Goal: Information Seeking & Learning: Understand process/instructions

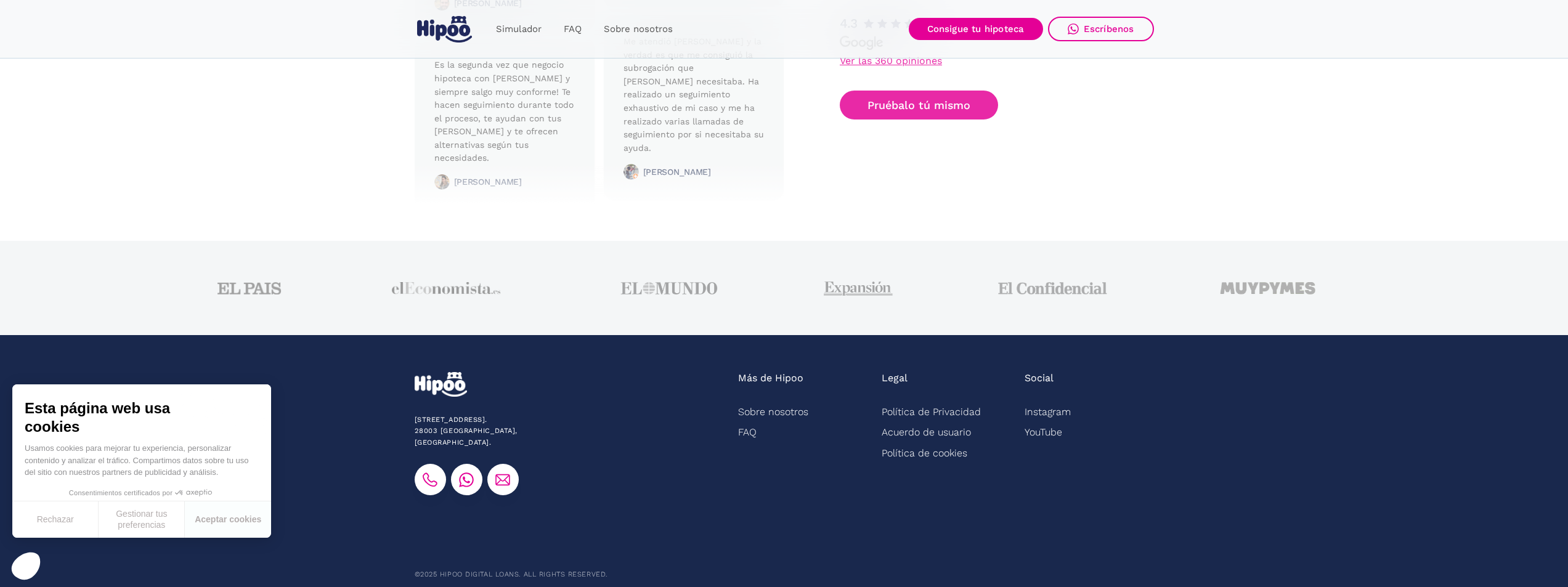
scroll to position [3048, 0]
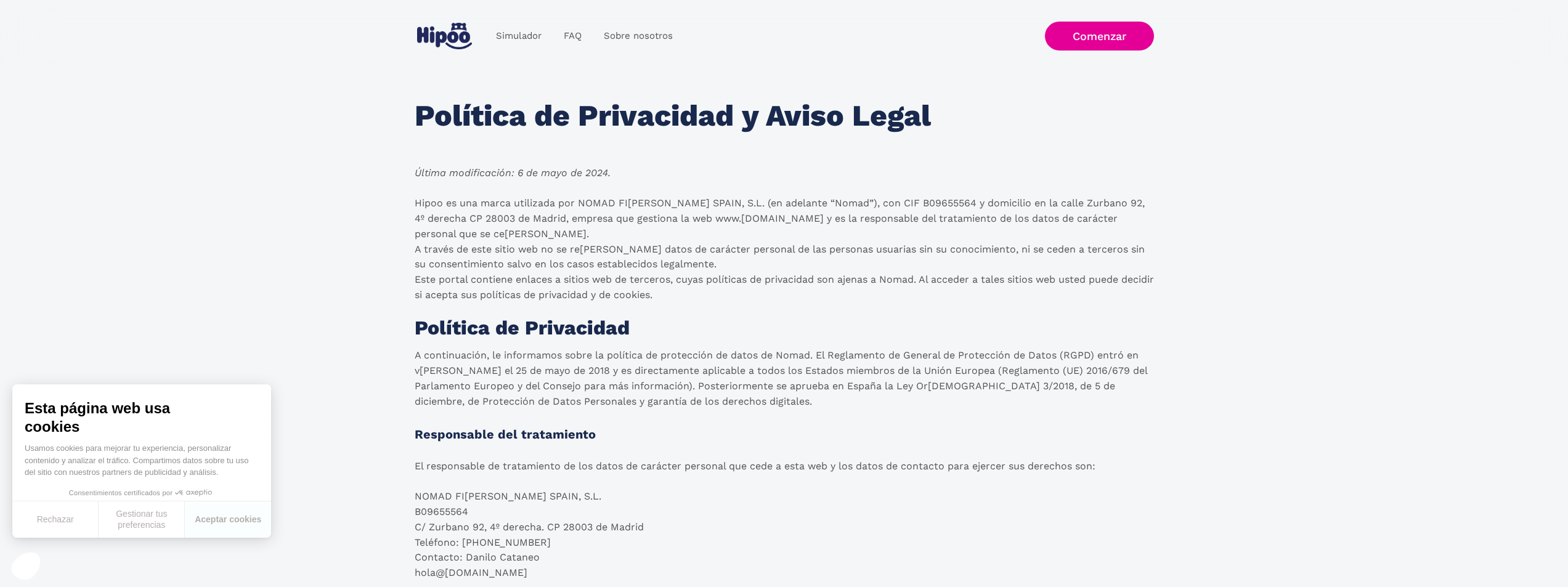
click at [635, 205] on span "FI [PERSON_NAME]" at bounding box center [665, 203] width 91 height 12
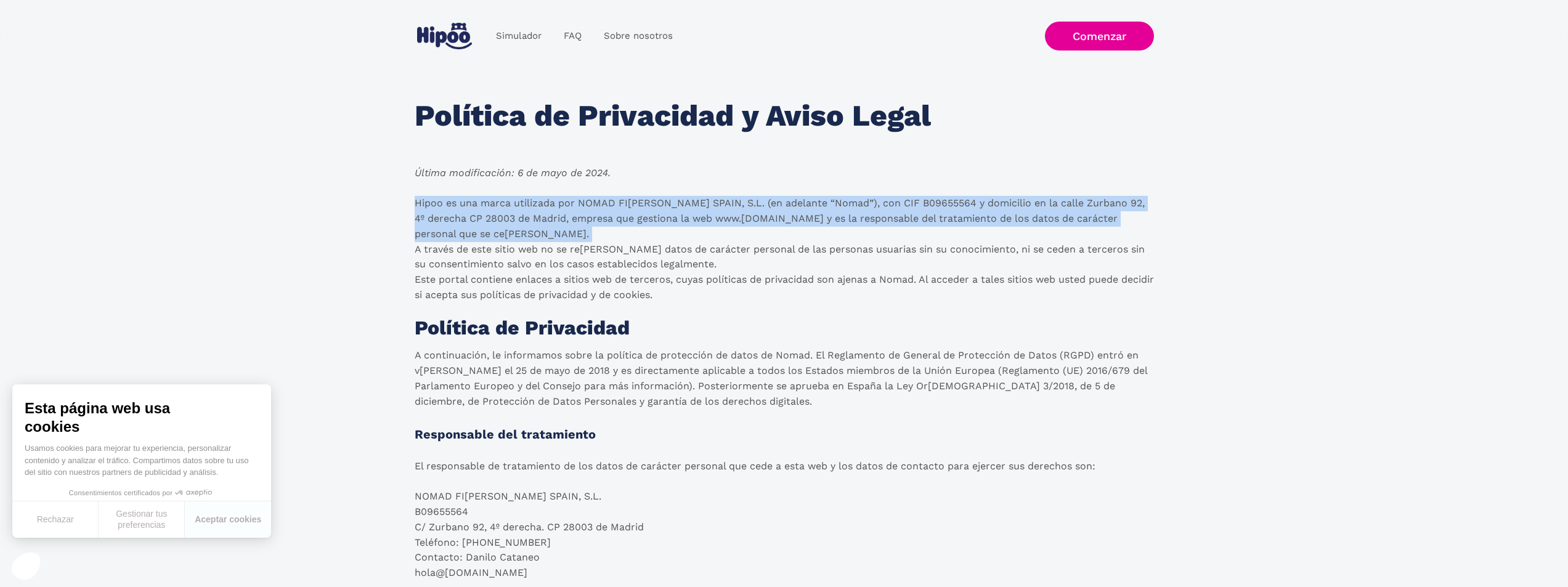
click at [635, 205] on span "FI [PERSON_NAME]" at bounding box center [665, 203] width 91 height 12
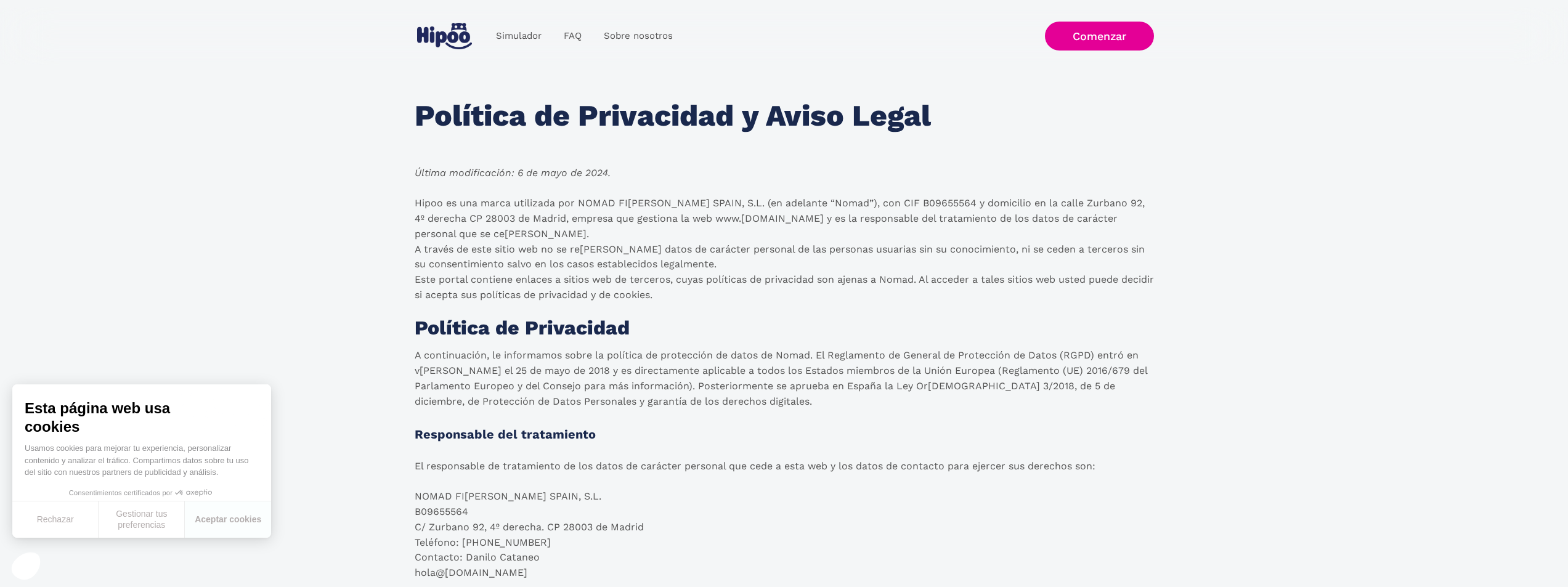
click at [651, 273] on span "ter ceros," at bounding box center [651, 279] width 43 height 12
